Goal: Task Accomplishment & Management: Complete application form

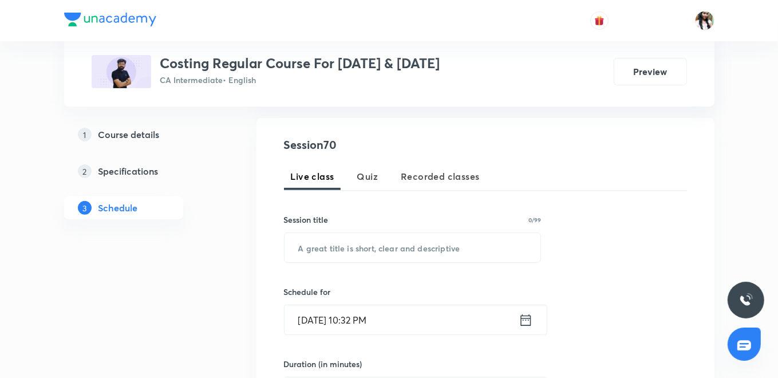
scroll to position [254, 0]
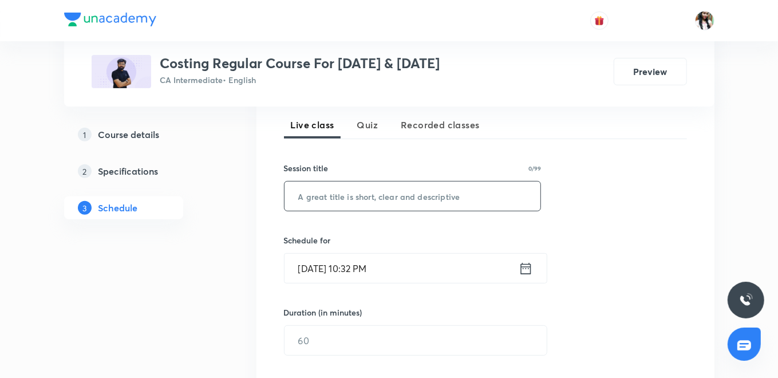
click at [329, 197] on input "text" at bounding box center [413, 196] width 257 height 29
paste input "L67 Part 8 Marginal Costing"
type input "L67 Part 8 Marginal Costing"
click at [521, 263] on icon at bounding box center [526, 269] width 14 height 16
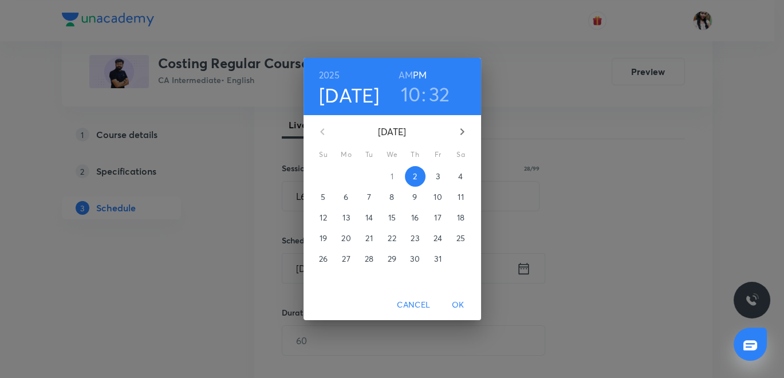
click at [464, 133] on icon "button" at bounding box center [462, 132] width 14 height 14
click at [324, 133] on icon "button" at bounding box center [323, 132] width 14 height 14
click at [433, 179] on span "3" at bounding box center [438, 176] width 21 height 11
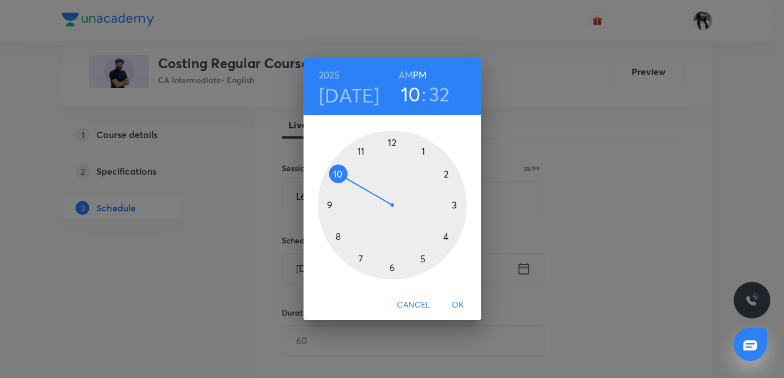
click at [407, 74] on h6 "AM" at bounding box center [406, 75] width 14 height 16
click at [338, 237] on div at bounding box center [392, 205] width 149 height 149
click at [392, 142] on div at bounding box center [392, 205] width 149 height 149
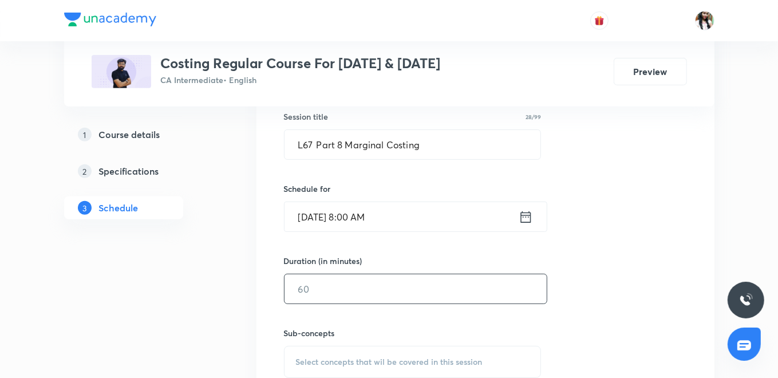
scroll to position [318, 0]
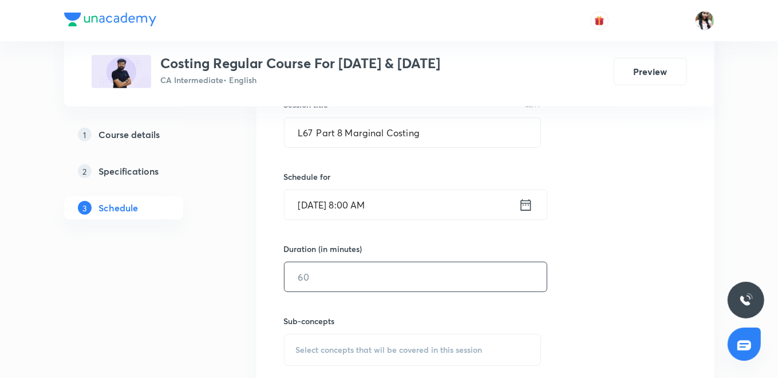
click at [352, 271] on input "text" at bounding box center [416, 276] width 262 height 29
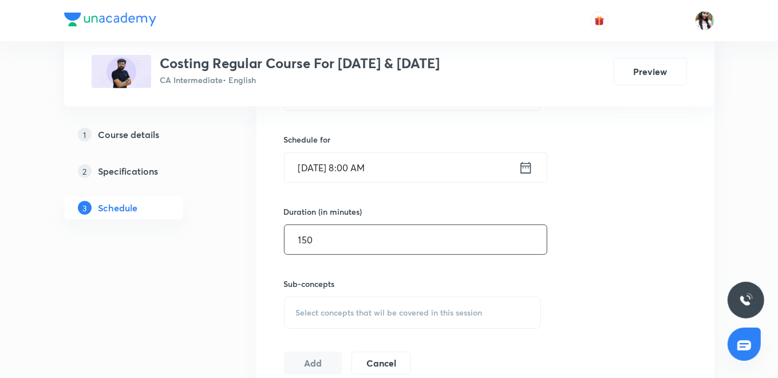
scroll to position [381, 0]
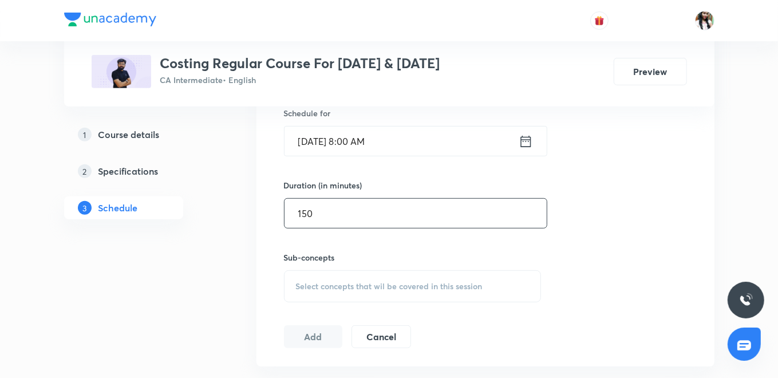
type input "150"
click at [339, 282] on span "Select concepts that wil be covered in this session" at bounding box center [389, 286] width 187 height 9
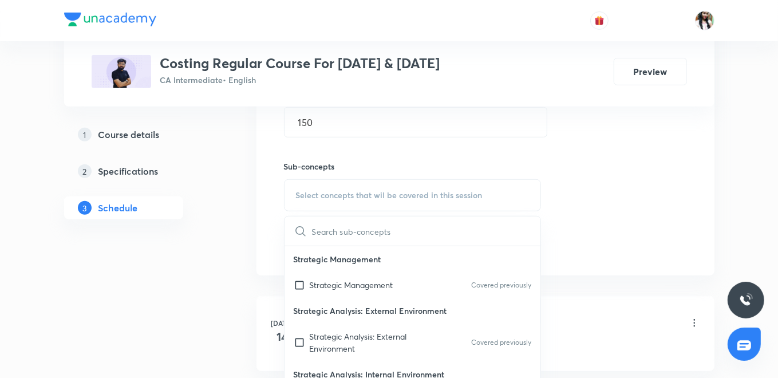
scroll to position [509, 0]
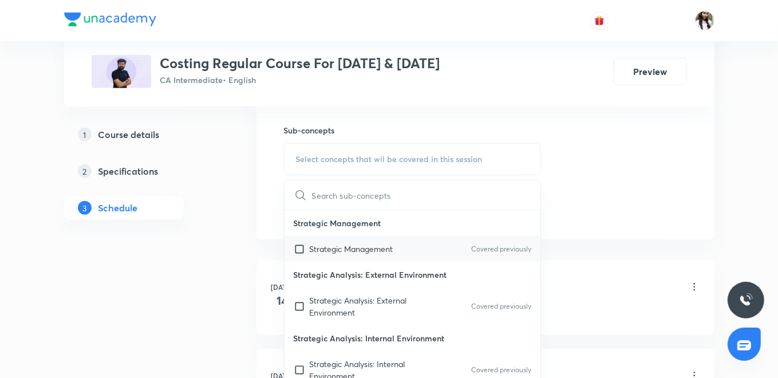
click at [337, 245] on p "Strategic Management" at bounding box center [352, 249] width 84 height 12
checkbox input "true"
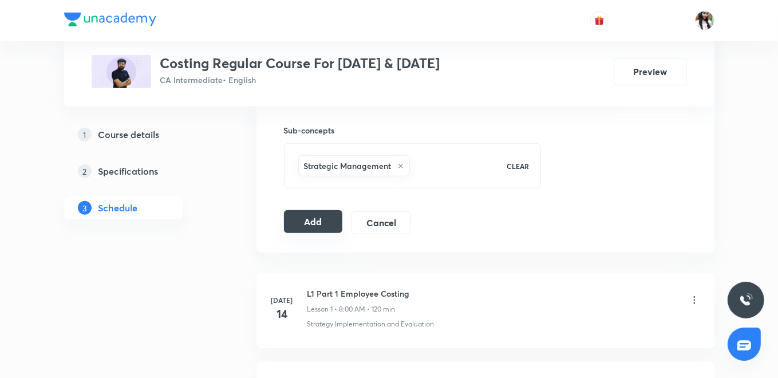
click at [296, 217] on button "Add" at bounding box center [313, 221] width 59 height 23
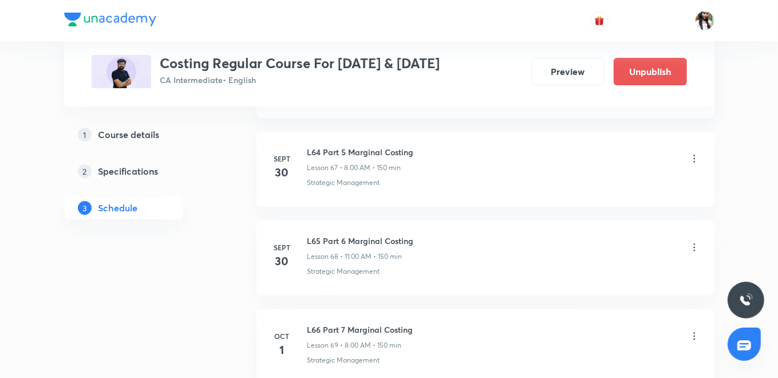
scroll to position [6296, 0]
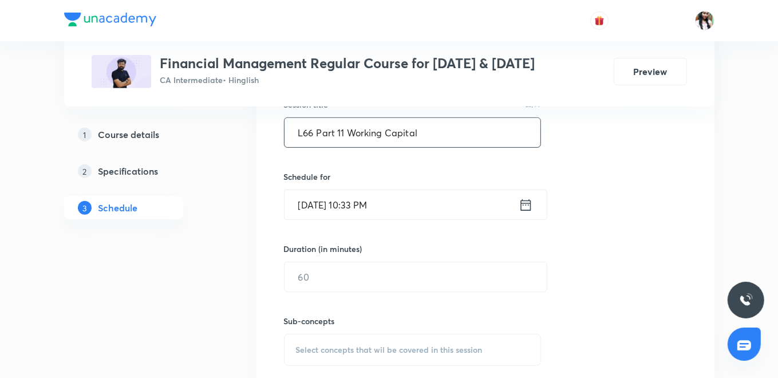
type input "L66 Part 11 Working Capital"
click at [531, 202] on icon at bounding box center [526, 204] width 10 height 11
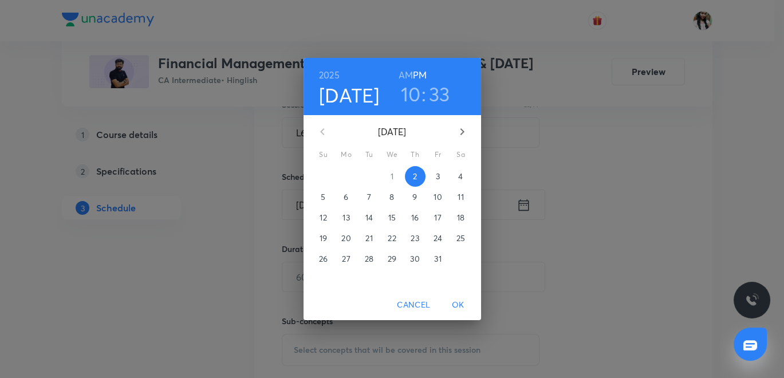
click at [440, 181] on span "3" at bounding box center [438, 176] width 21 height 11
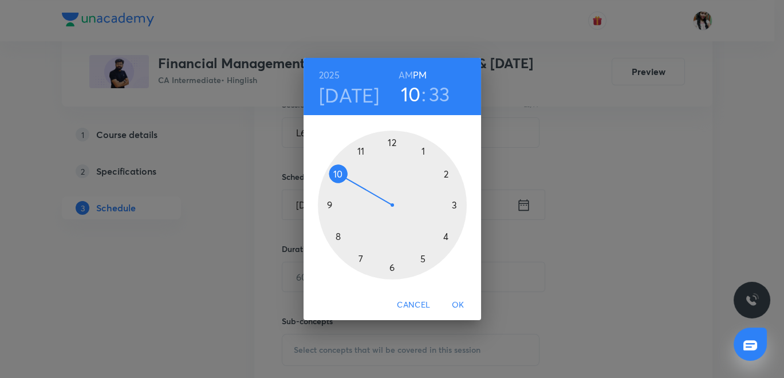
click at [404, 66] on div "2025 Oct 3 10 : 33 AM PM" at bounding box center [393, 86] width 178 height 57
click at [404, 73] on h6 "AM" at bounding box center [406, 75] width 14 height 16
click at [361, 147] on div at bounding box center [392, 205] width 149 height 149
click at [392, 137] on div at bounding box center [392, 205] width 149 height 149
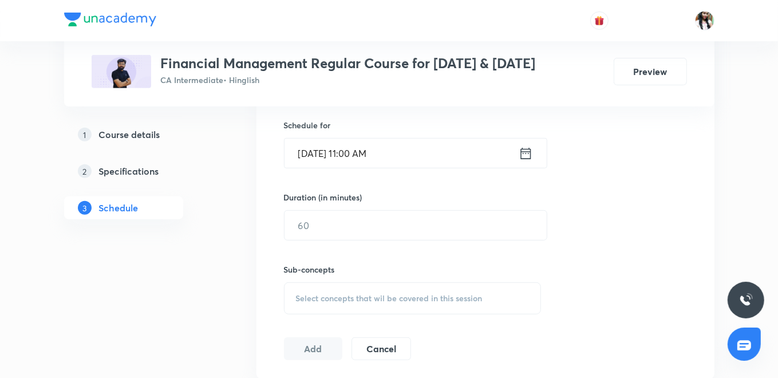
scroll to position [381, 0]
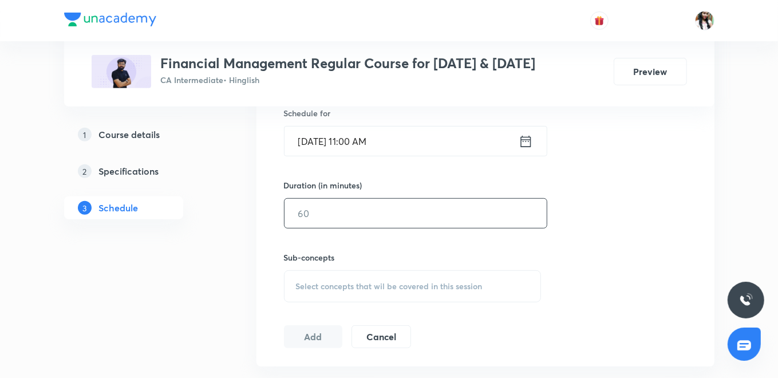
click at [350, 211] on input "text" at bounding box center [416, 213] width 262 height 29
type input "150"
click at [330, 282] on span "Select concepts that wil be covered in this session" at bounding box center [389, 286] width 187 height 9
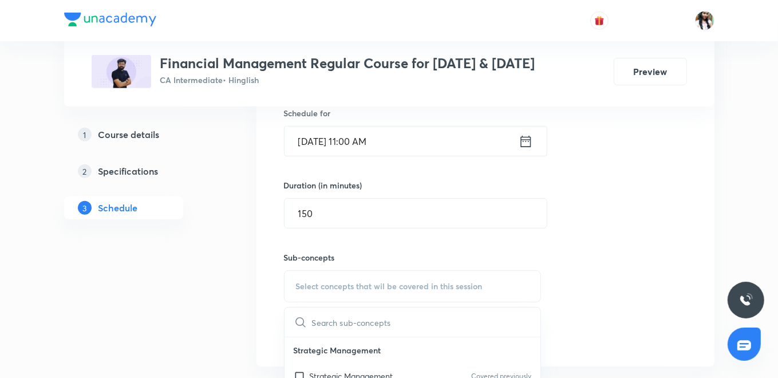
scroll to position [573, 0]
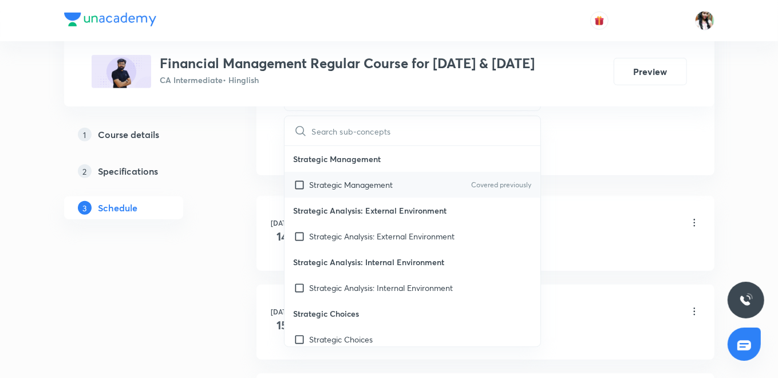
click at [306, 183] on input "checkbox" at bounding box center [302, 185] width 16 height 12
checkbox input "true"
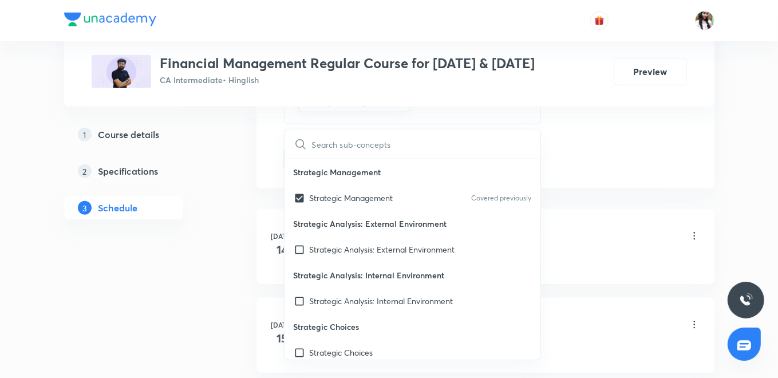
drag, startPoint x: 232, startPoint y: 160, endPoint x: 239, endPoint y: 160, distance: 7.4
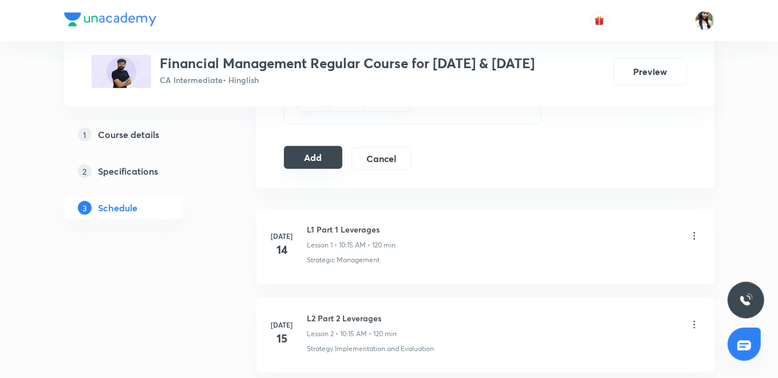
click at [310, 150] on button "Add" at bounding box center [313, 157] width 59 height 23
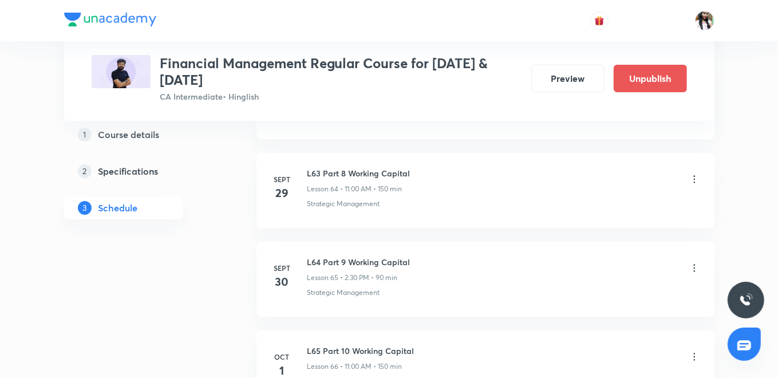
scroll to position [6045, 0]
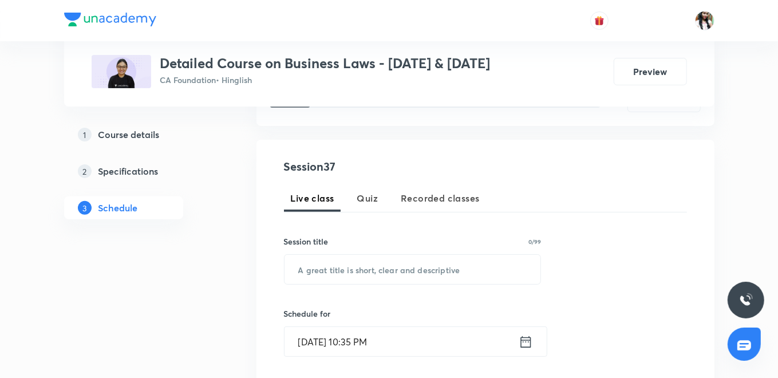
scroll to position [241, 0]
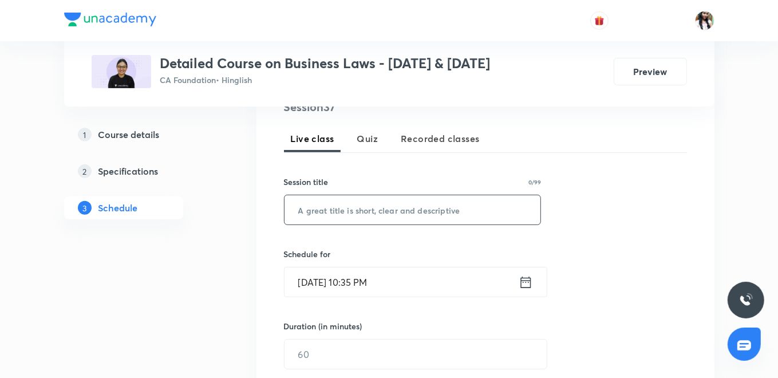
paste input "SOGA | Unit-2 | Part-1"
type input "SOGA | Unit-2 | Part-1"
click at [531, 283] on icon at bounding box center [526, 282] width 14 height 16
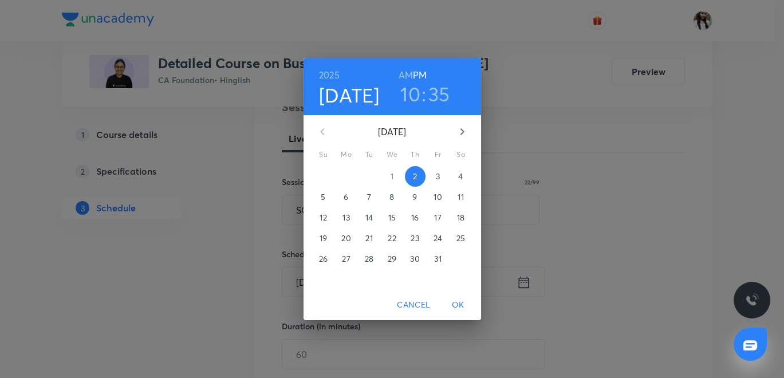
click at [440, 173] on span "3" at bounding box center [438, 176] width 21 height 11
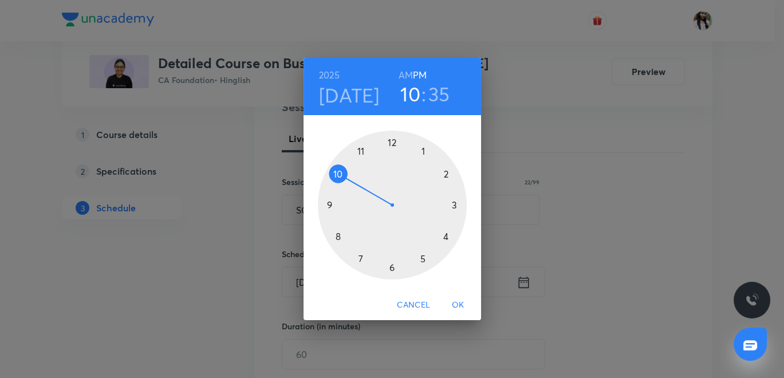
click at [393, 139] on div at bounding box center [392, 205] width 149 height 149
click at [393, 140] on div at bounding box center [392, 205] width 149 height 149
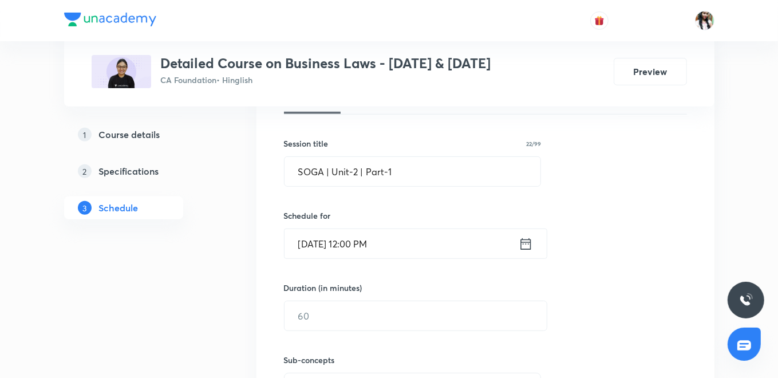
scroll to position [304, 0]
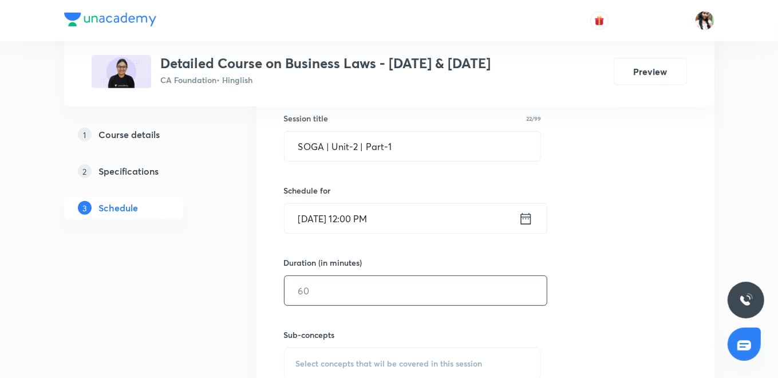
click at [355, 298] on input "text" at bounding box center [416, 290] width 262 height 29
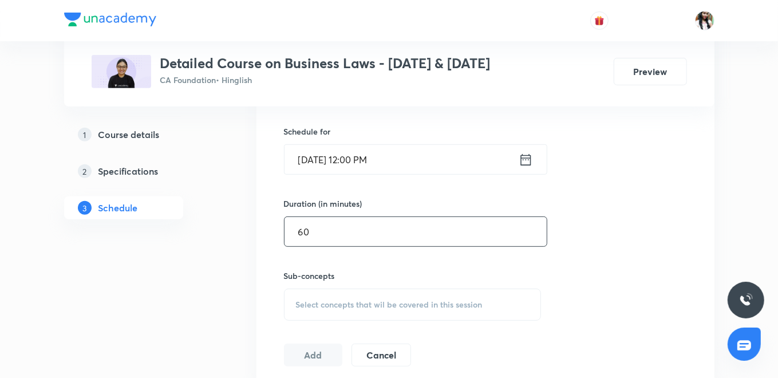
scroll to position [432, 0]
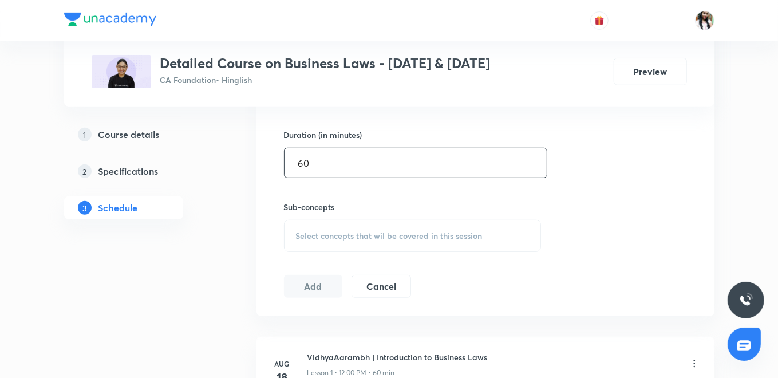
type input "60"
click at [361, 231] on span "Select concepts that wil be covered in this session" at bounding box center [389, 235] width 187 height 9
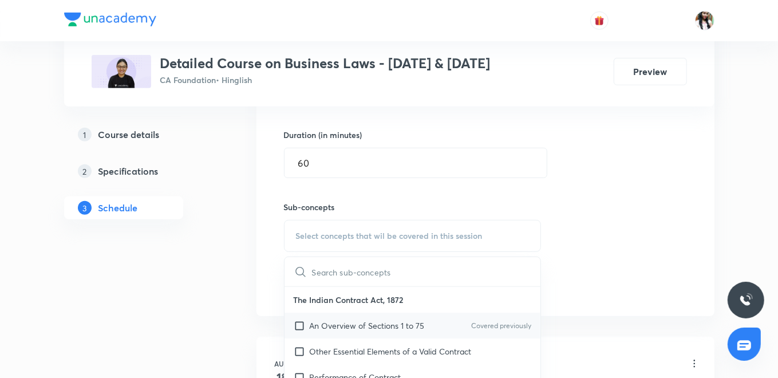
click at [346, 326] on p "An Overview of Sections 1 to 75" at bounding box center [367, 326] width 115 height 12
checkbox input "true"
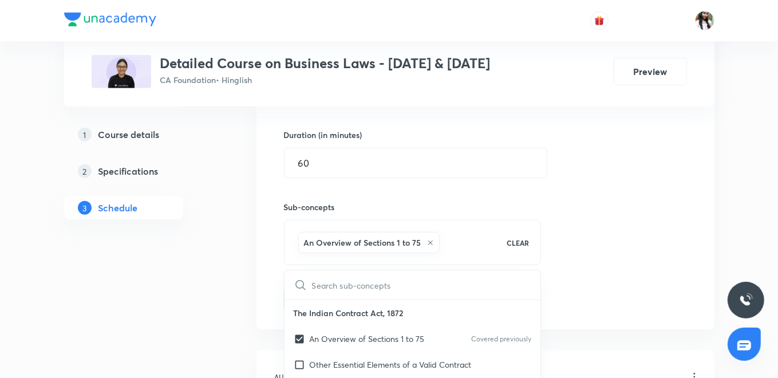
click at [259, 281] on div "Session 37 Live class Quiz Recorded classes Session title 22/99 SOGA | Unit-2 |…" at bounding box center [486, 109] width 458 height 440
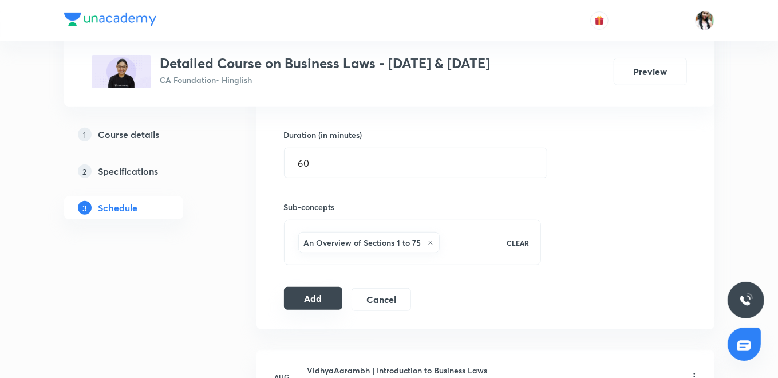
click at [306, 293] on button "Add" at bounding box center [313, 298] width 59 height 23
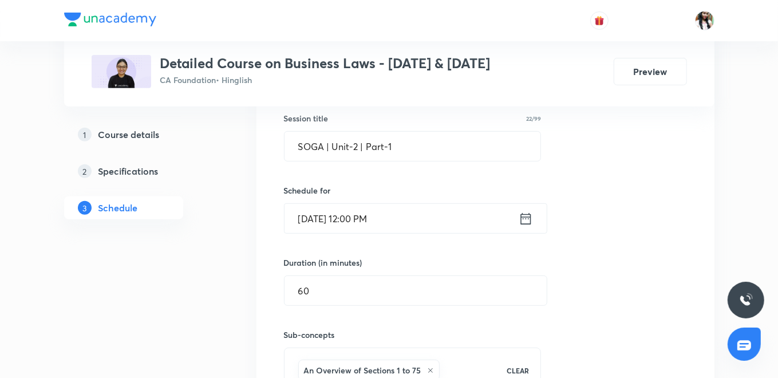
scroll to position [177, 0]
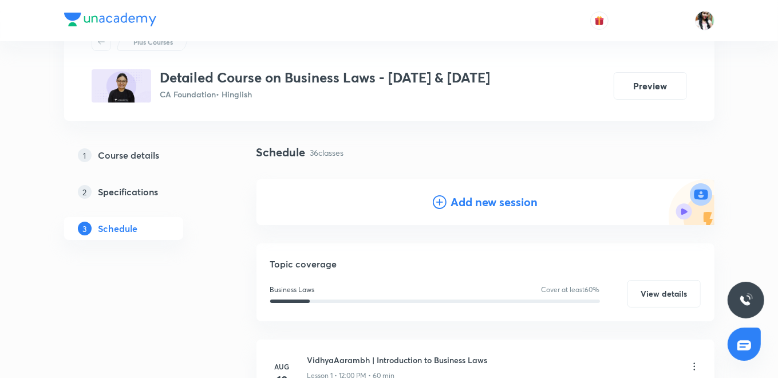
click at [464, 201] on h4 "Add new session" at bounding box center [494, 202] width 87 height 17
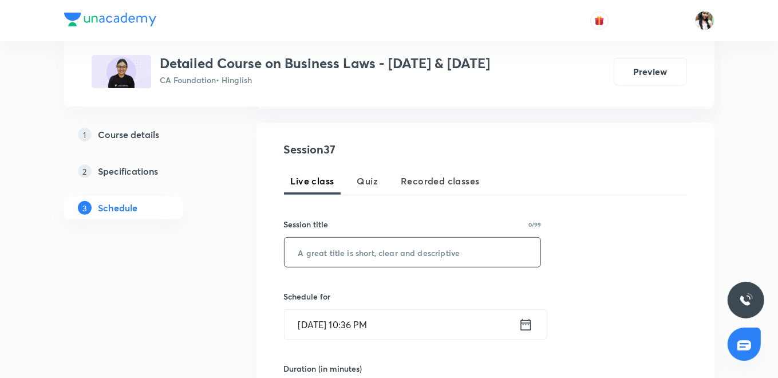
scroll to position [255, 0]
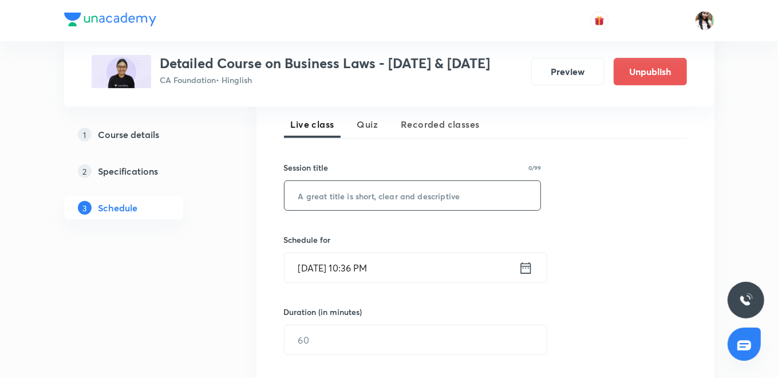
paste input "SOGA | Unit-2 | Part-2"
type input "SOGA | Unit-2 | Part-2"
click at [526, 276] on icon at bounding box center [526, 268] width 14 height 16
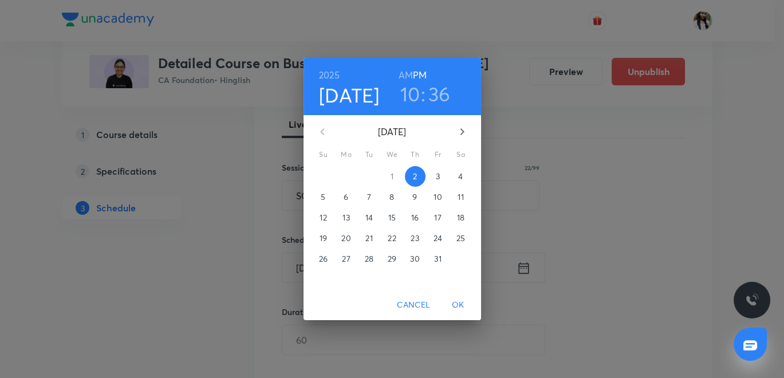
click at [340, 198] on span "6" at bounding box center [346, 196] width 21 height 11
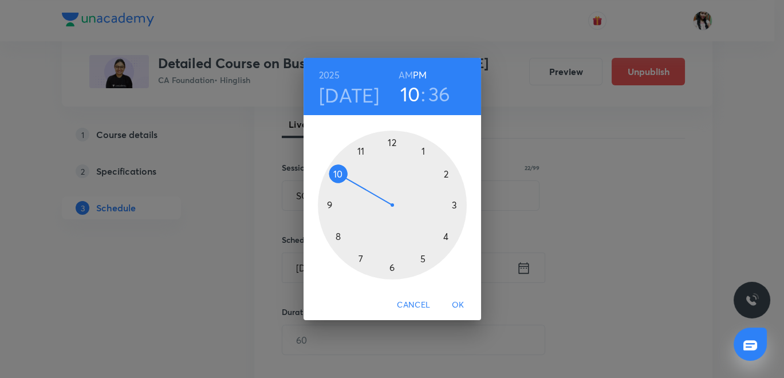
click at [391, 139] on div at bounding box center [392, 205] width 149 height 149
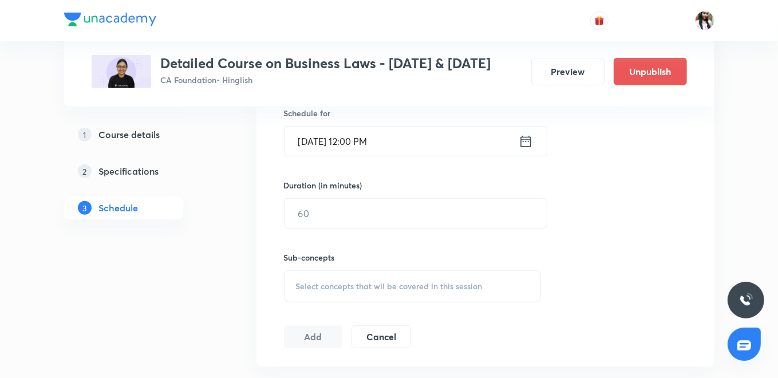
scroll to position [382, 0]
click at [393, 226] on input "text" at bounding box center [416, 212] width 262 height 29
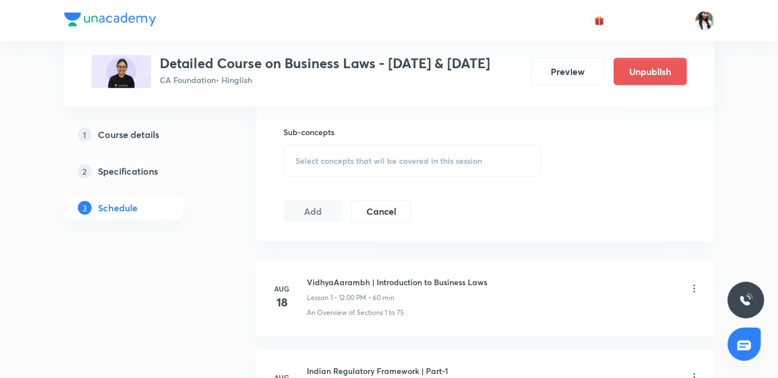
scroll to position [509, 0]
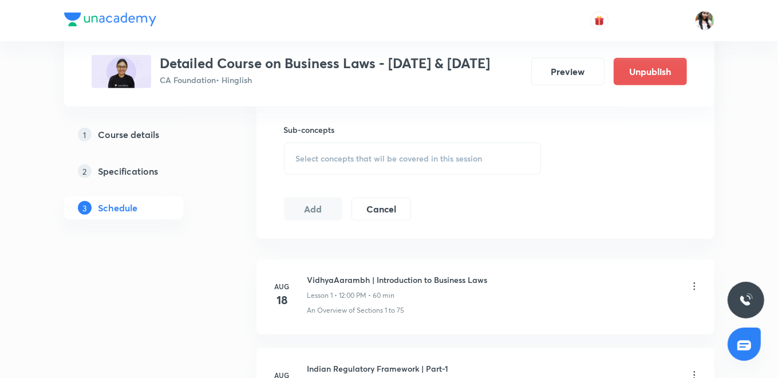
type input "90"
click at [342, 163] on span "Select concepts that wil be covered in this session" at bounding box center [389, 158] width 187 height 9
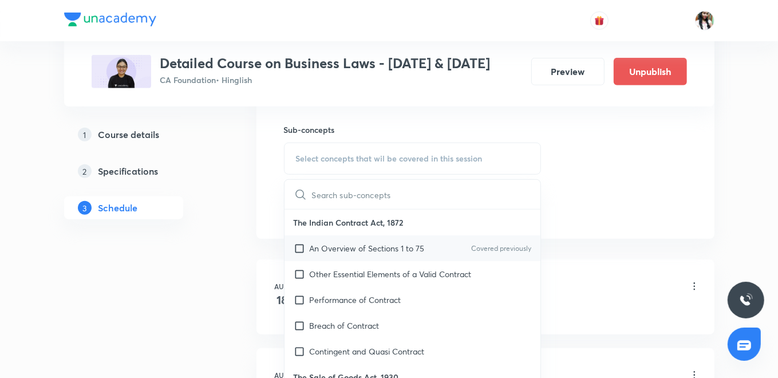
click at [333, 253] on div "An Overview of Sections 1 to 75 Covered previously" at bounding box center [413, 248] width 257 height 26
checkbox input "true"
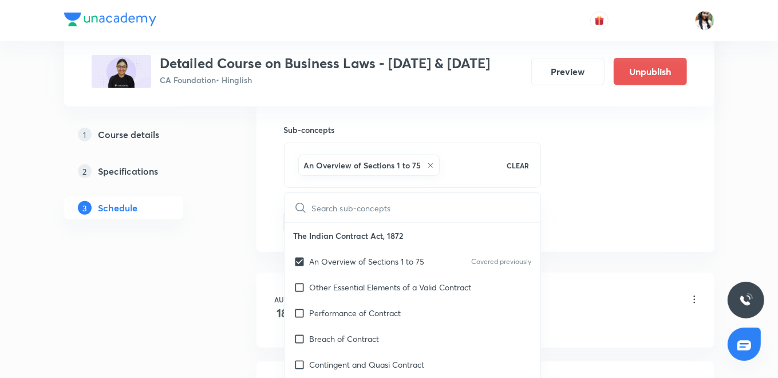
click at [274, 222] on div "Session 38 Live class Quiz Recorded classes Session title 22/99 SOGA | Unit-2 |…" at bounding box center [486, 32] width 458 height 440
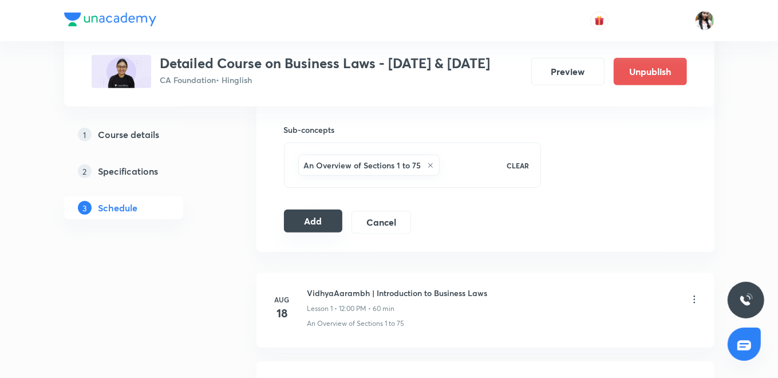
click at [308, 232] on button "Add" at bounding box center [313, 221] width 59 height 23
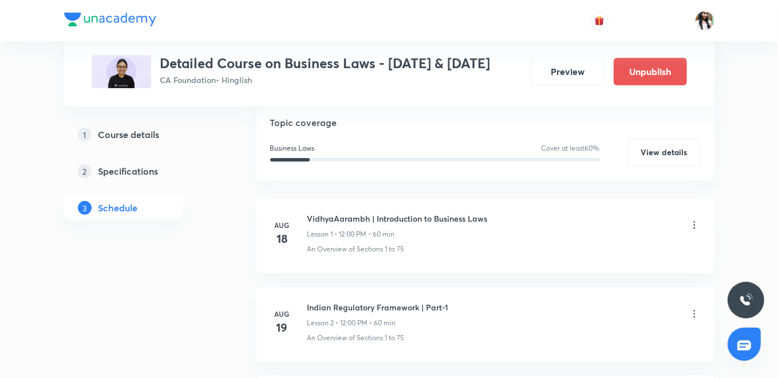
scroll to position [0, 0]
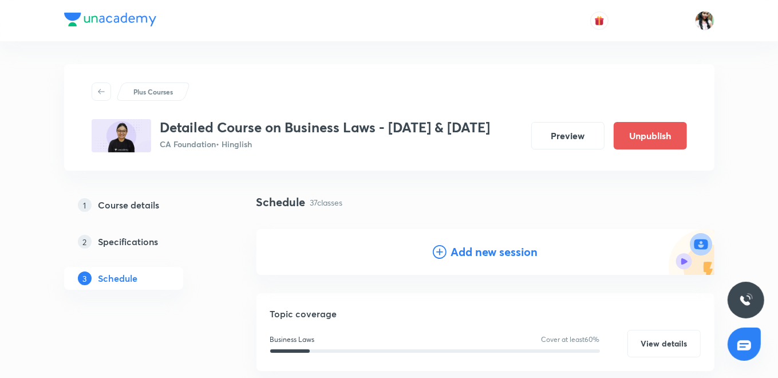
drag, startPoint x: 466, startPoint y: 265, endPoint x: 456, endPoint y: 250, distance: 17.8
click at [466, 261] on h4 "Add new session" at bounding box center [494, 251] width 87 height 17
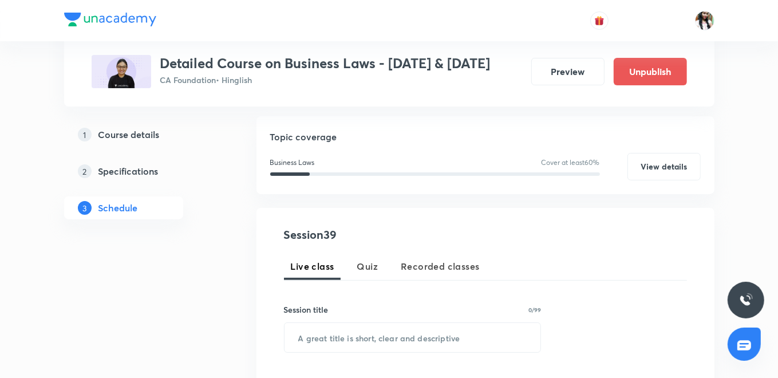
scroll to position [191, 0]
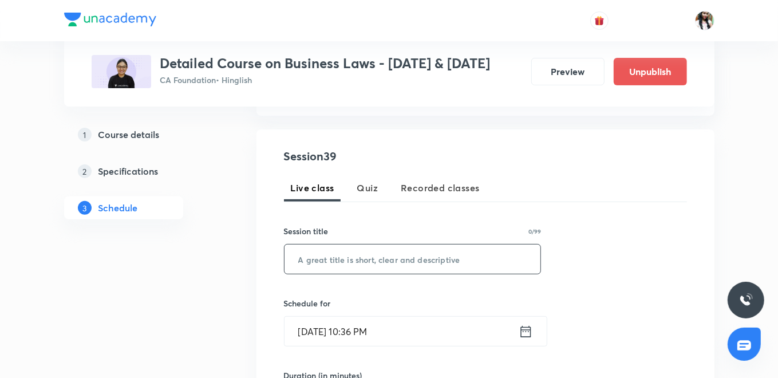
paste input "SOGA | Unit-2 | Part-3"
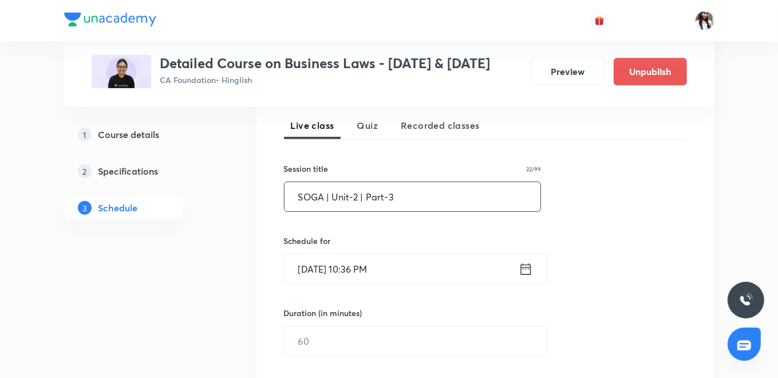
scroll to position [318, 0]
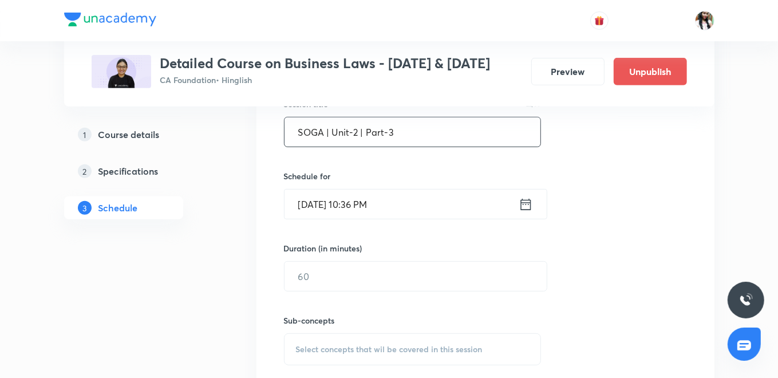
type input "SOGA | Unit-2 | Part-3"
click at [527, 212] on icon at bounding box center [526, 204] width 14 height 16
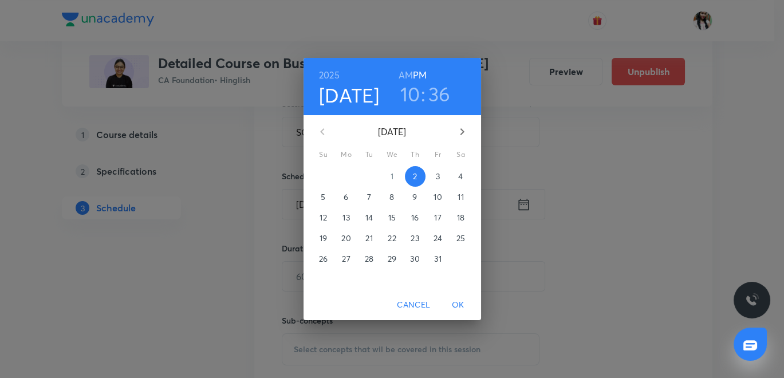
click at [368, 195] on p "7" at bounding box center [369, 196] width 4 height 11
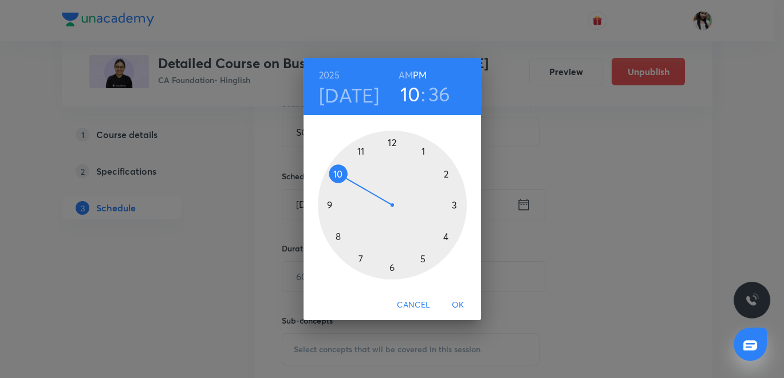
click at [388, 141] on div at bounding box center [392, 205] width 149 height 149
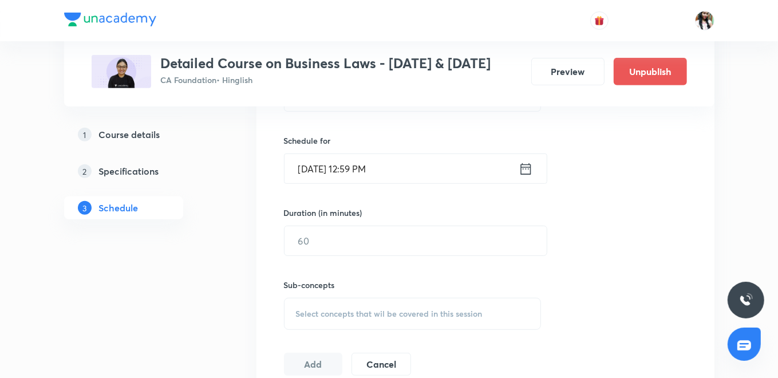
scroll to position [382, 0]
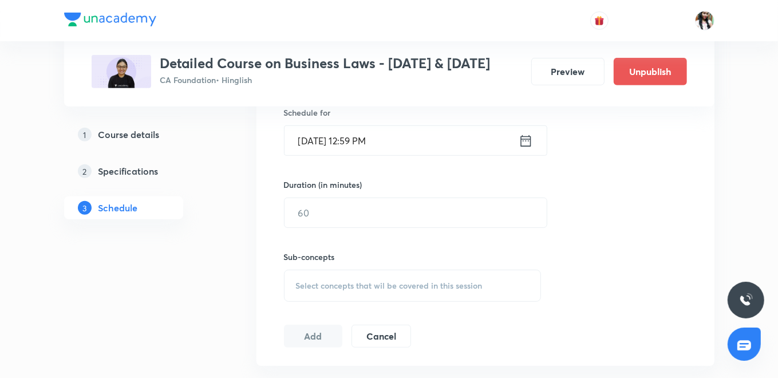
click at [526, 149] on icon at bounding box center [526, 141] width 14 height 16
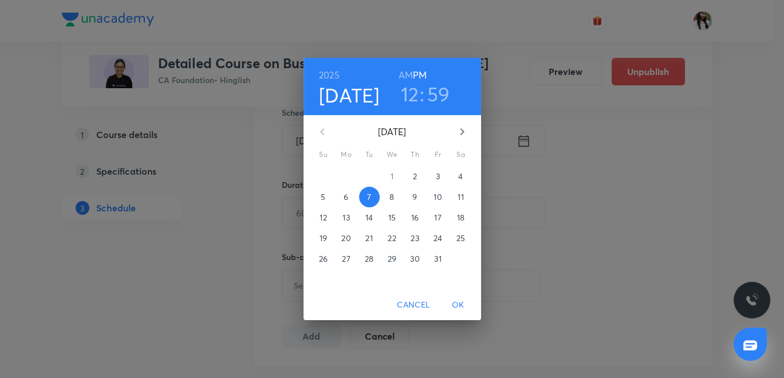
click at [440, 96] on h3 "59" at bounding box center [438, 94] width 23 height 24
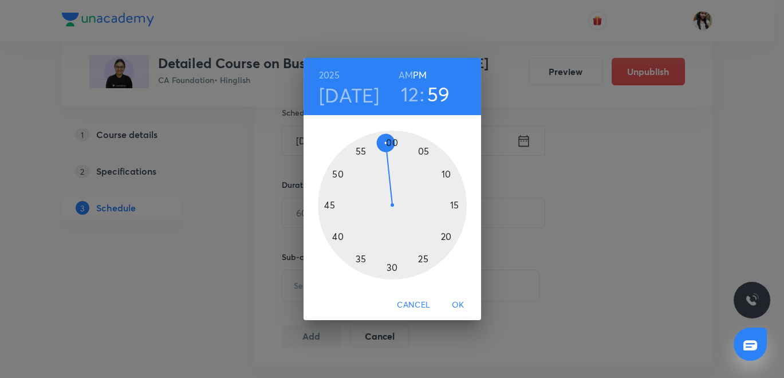
click at [391, 141] on div at bounding box center [392, 205] width 149 height 149
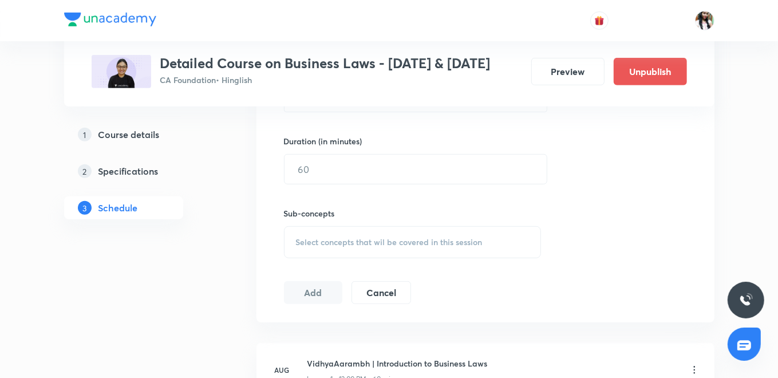
scroll to position [446, 0]
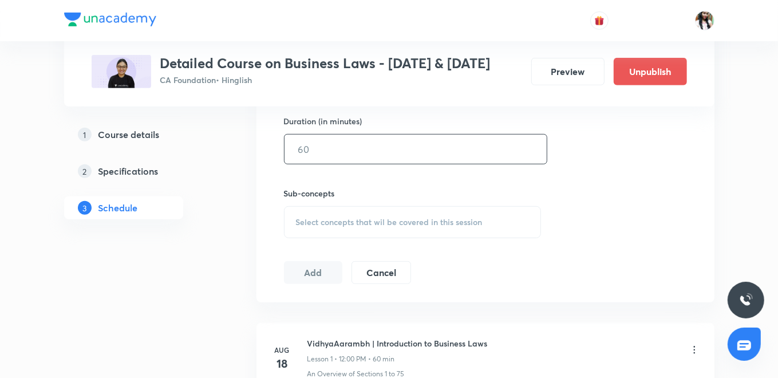
click at [344, 160] on input "text" at bounding box center [416, 149] width 262 height 29
type input "90"
click at [371, 227] on span "Select concepts that wil be covered in this session" at bounding box center [389, 222] width 187 height 9
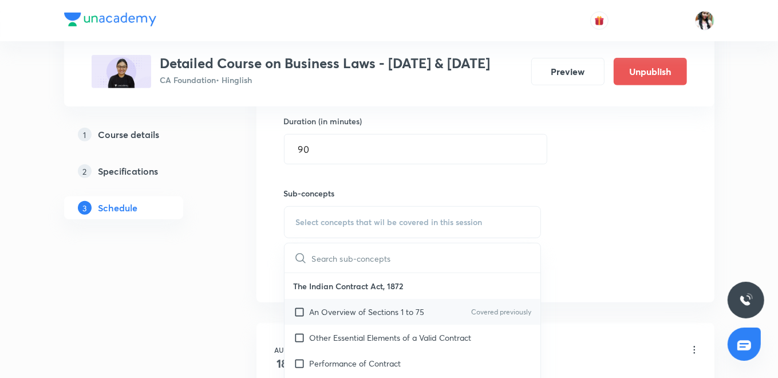
click at [344, 318] on p "An Overview of Sections 1 to 75" at bounding box center [367, 312] width 115 height 12
checkbox input "true"
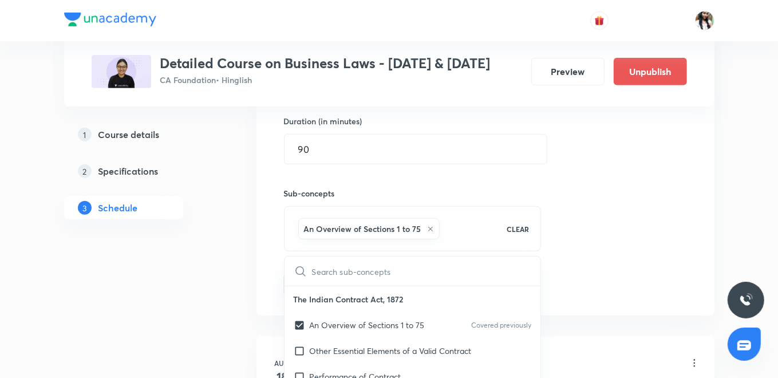
drag, startPoint x: 269, startPoint y: 282, endPoint x: 298, endPoint y: 286, distance: 29.6
click at [268, 281] on div "Session 39 Live class Quiz Recorded classes Session title 22/99 SOGA | Unit-2 |…" at bounding box center [486, 95] width 458 height 440
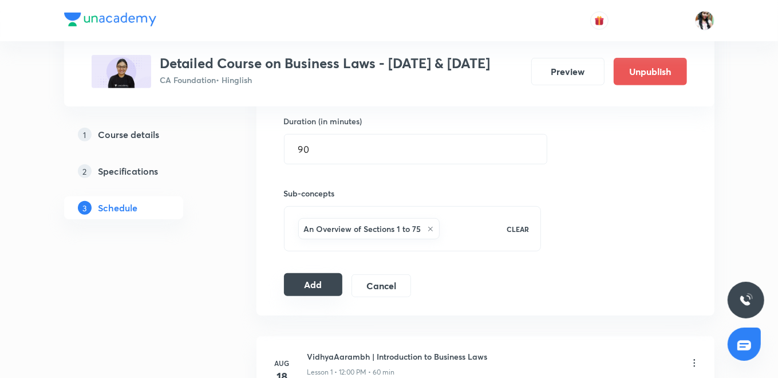
click at [314, 294] on button "Add" at bounding box center [313, 284] width 59 height 23
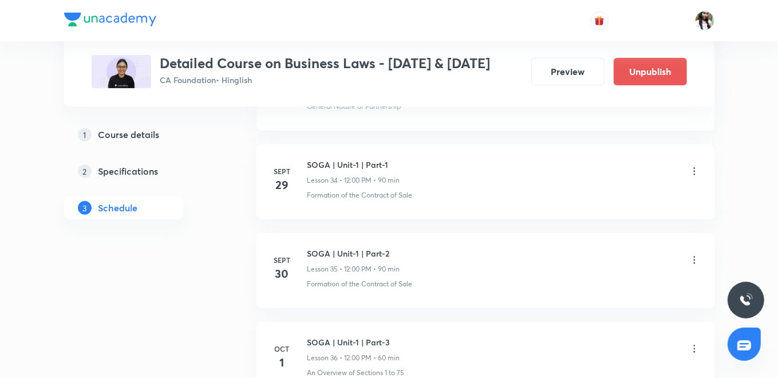
scroll to position [3480, 0]
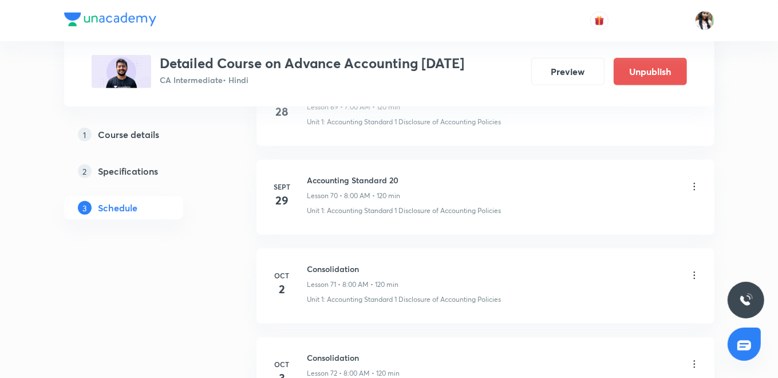
scroll to position [6706, 0]
